Goal: Answer question/provide support: Share knowledge or assist other users

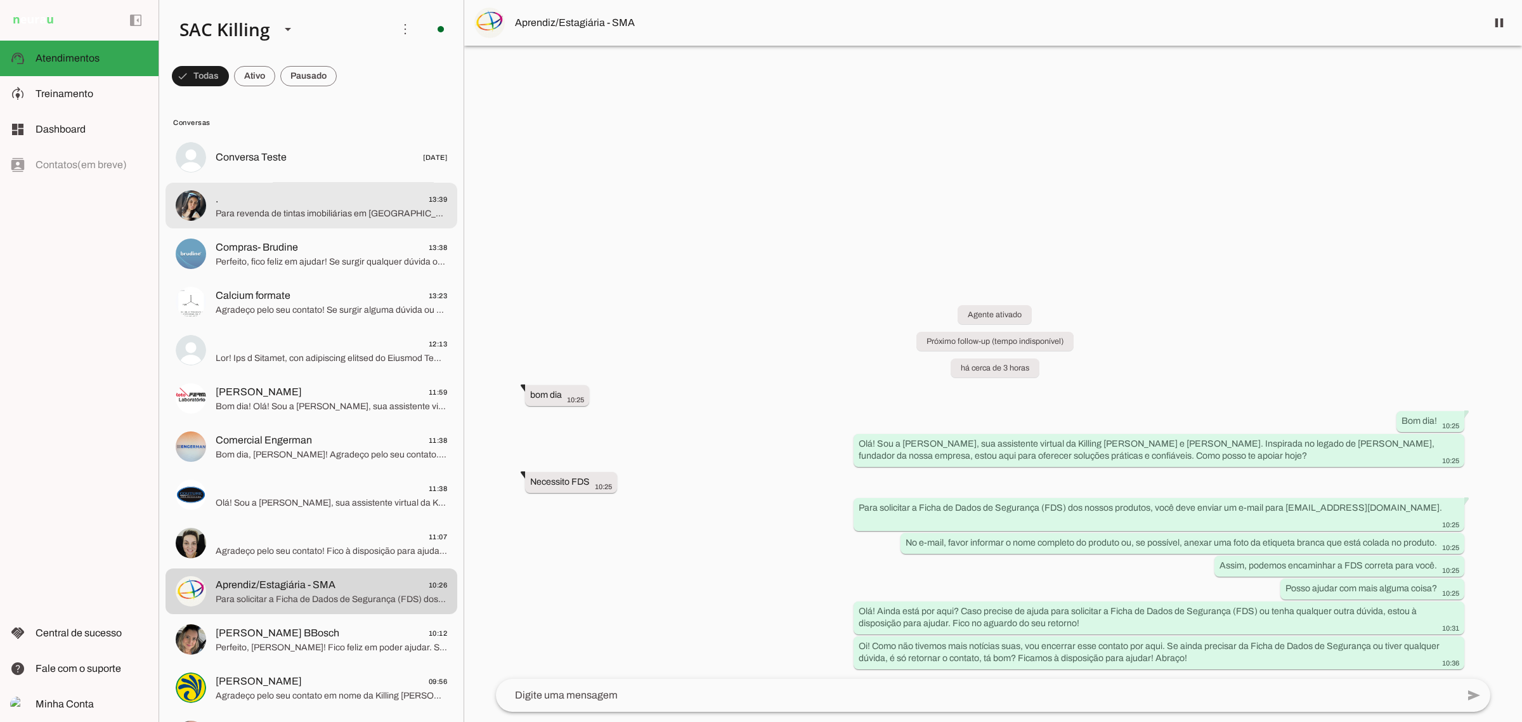
click at [290, 194] on span ". 13:39" at bounding box center [332, 199] width 232 height 16
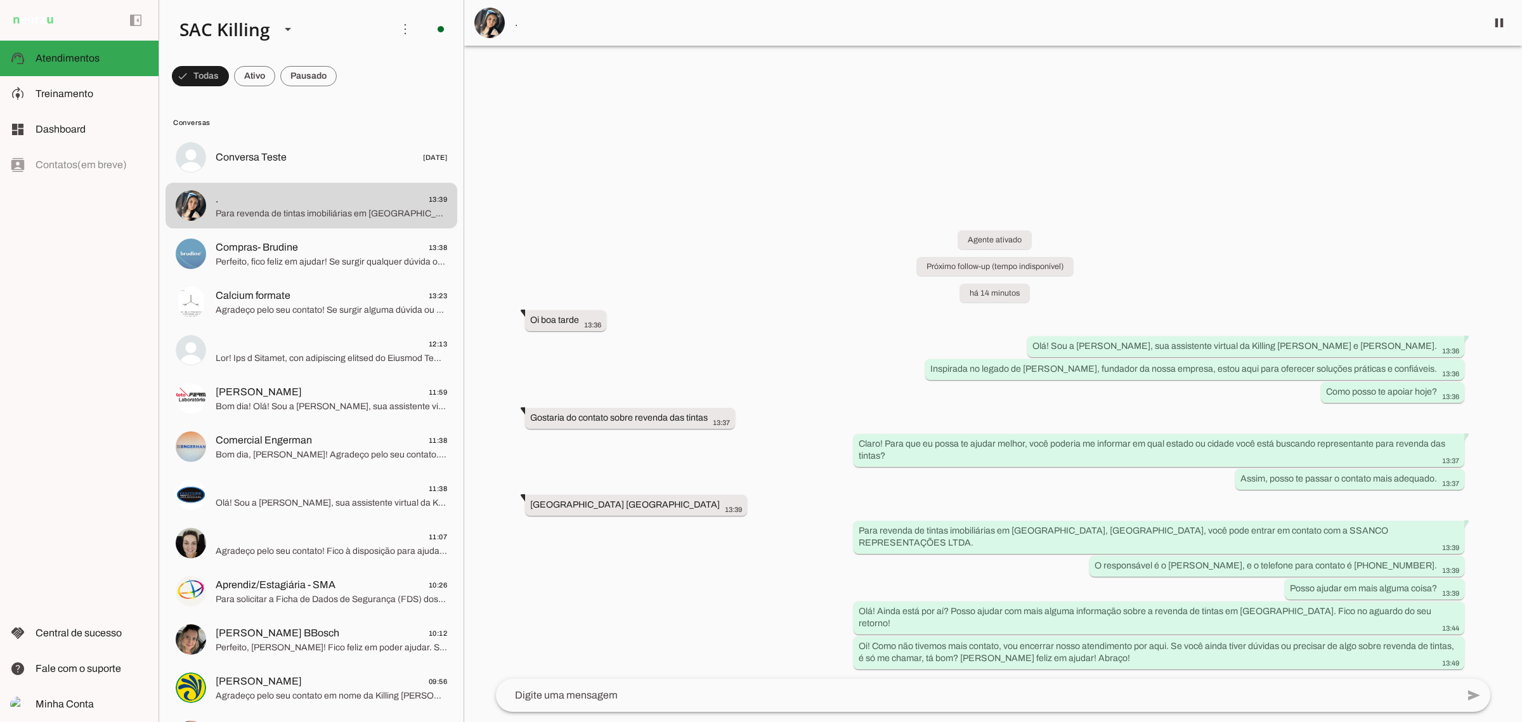
click at [648, 533] on div "Agente ativado Próximo follow-up (tempo indisponível) há 14 minutos Oi boa tard…" at bounding box center [993, 440] width 1015 height 476
